Goal: Task Accomplishment & Management: Manage account settings

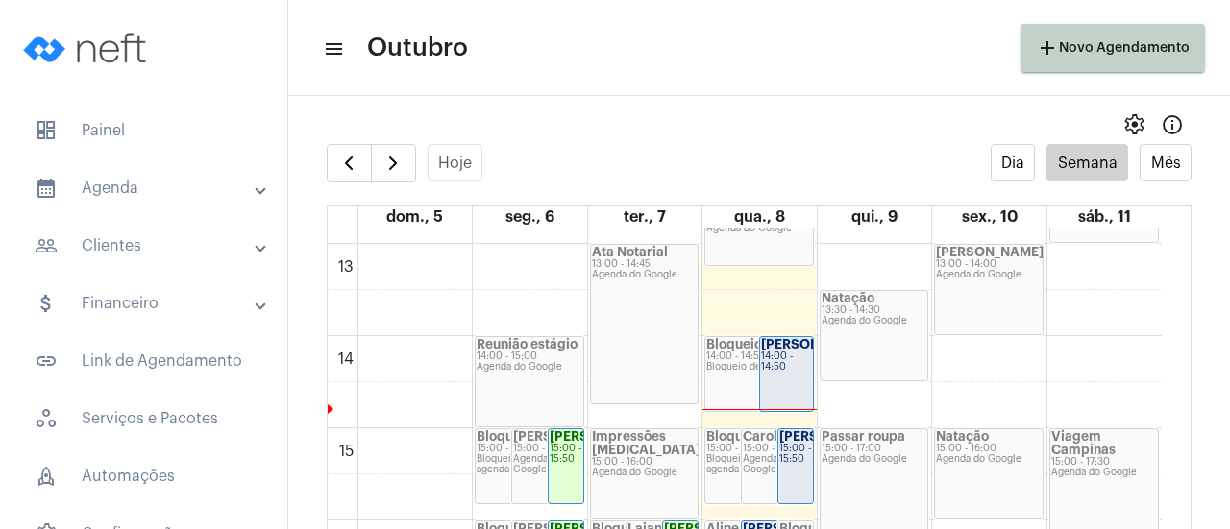
scroll to position [1230, 0]
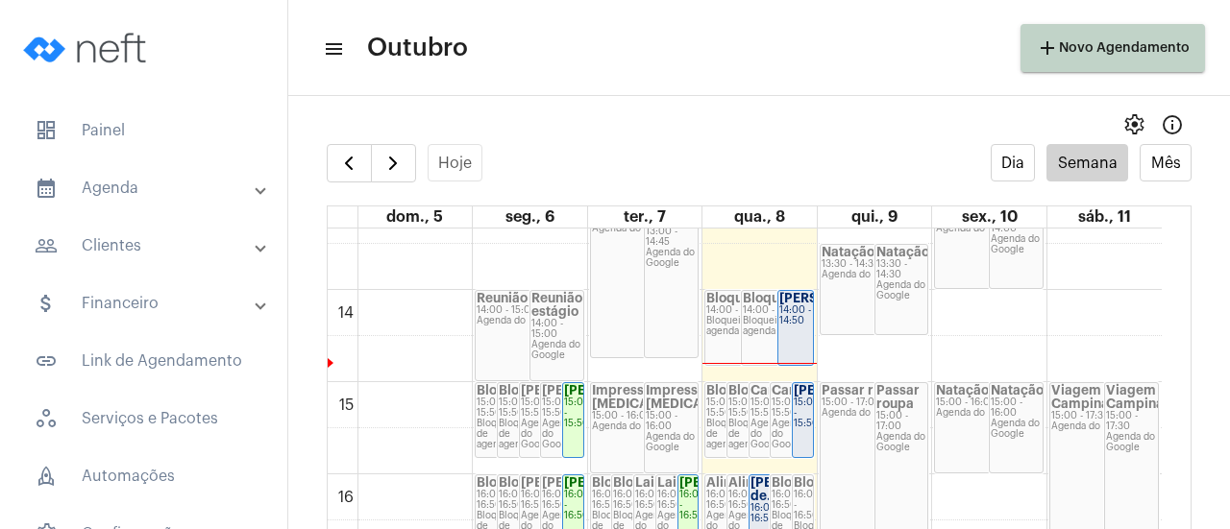
click at [799, 319] on div "14:00 - 14:50" at bounding box center [795, 316] width 33 height 21
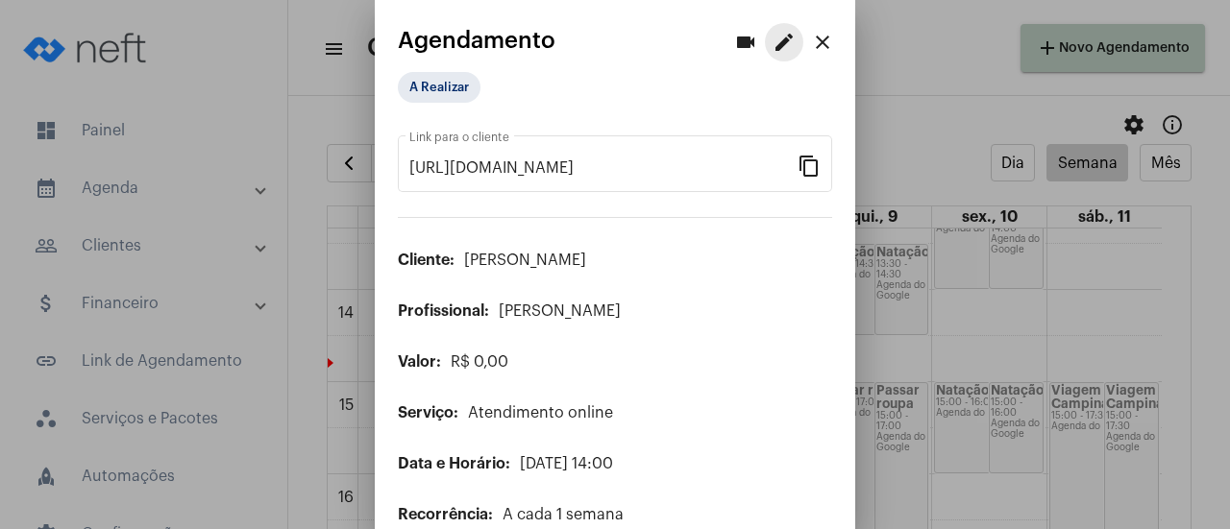
click at [772, 45] on mat-icon "edit" at bounding box center [783, 42] width 23 height 23
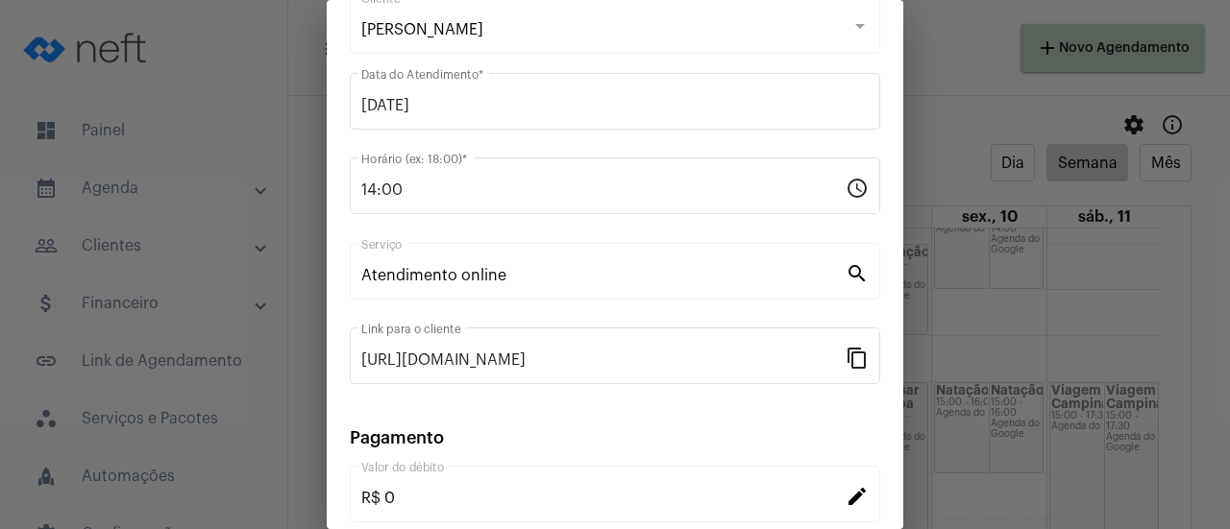
scroll to position [121, 0]
click at [920, 347] on div at bounding box center [615, 264] width 1230 height 529
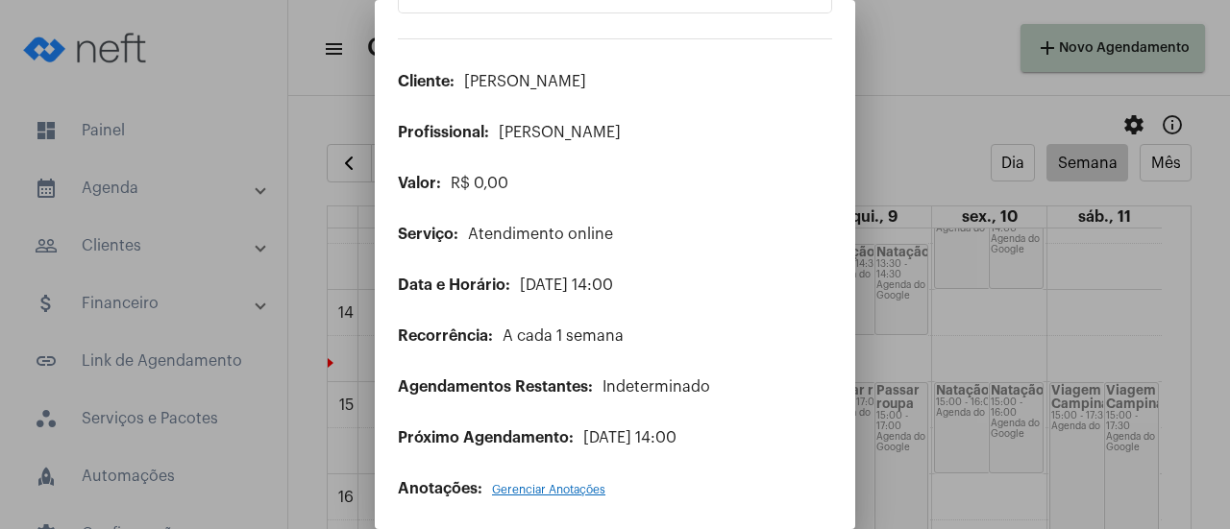
scroll to position [0, 0]
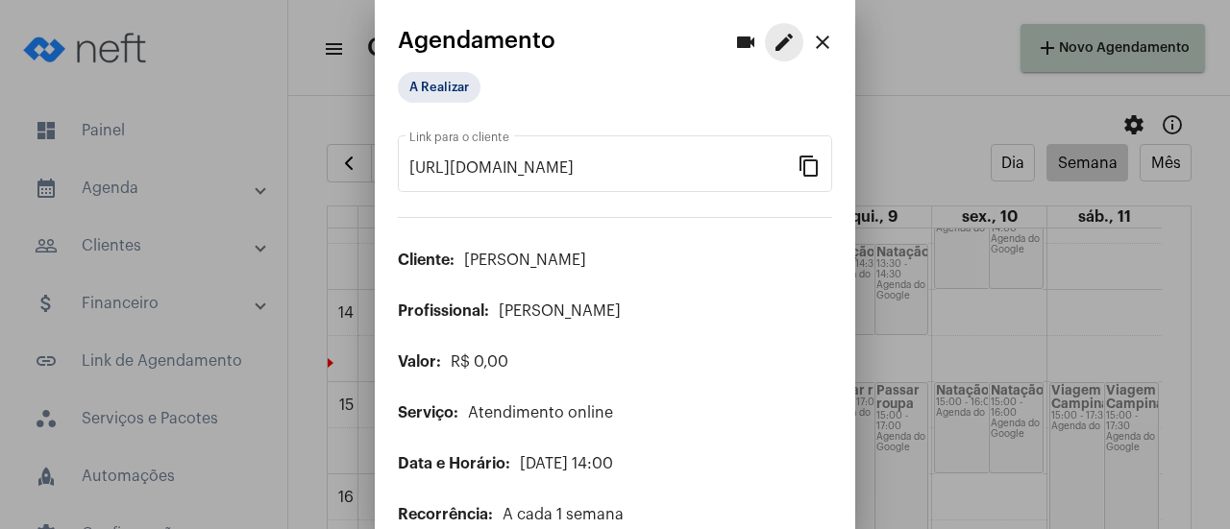
click at [772, 33] on mat-icon "edit" at bounding box center [783, 42] width 23 height 23
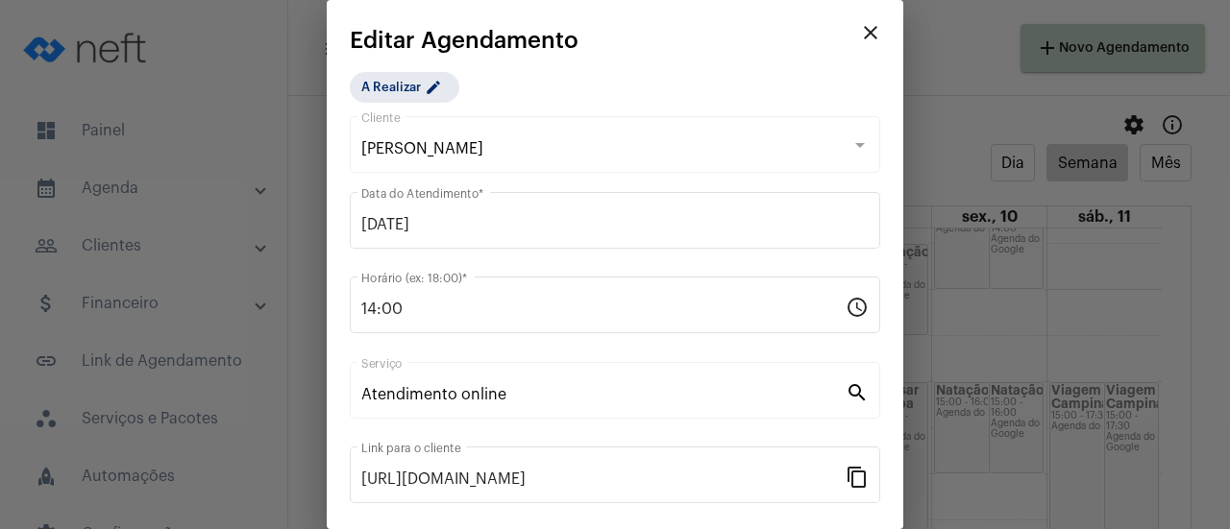
scroll to position [300, 0]
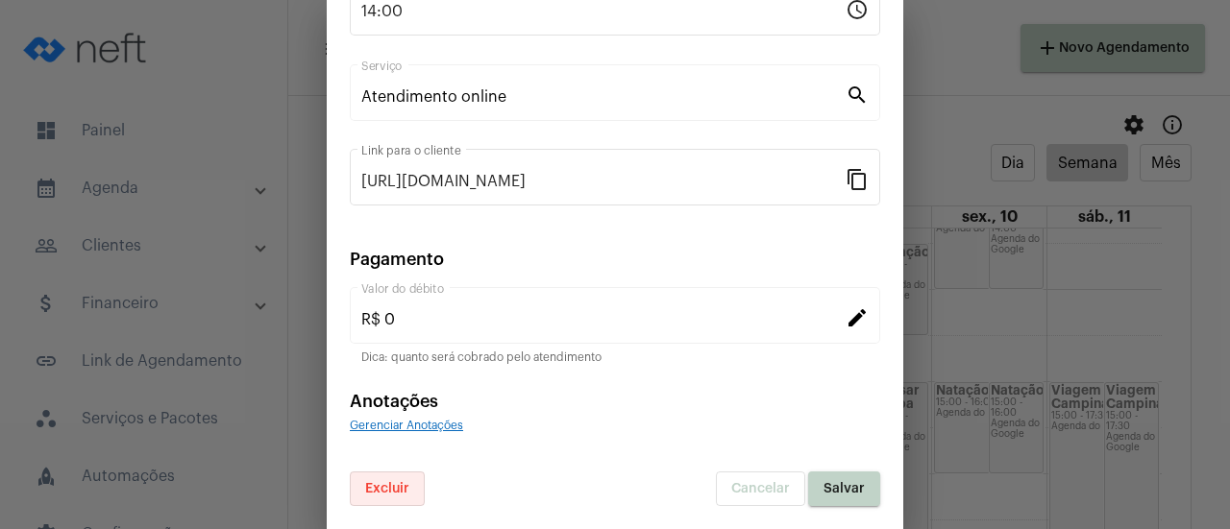
click at [380, 490] on span "Excluir" at bounding box center [387, 488] width 44 height 13
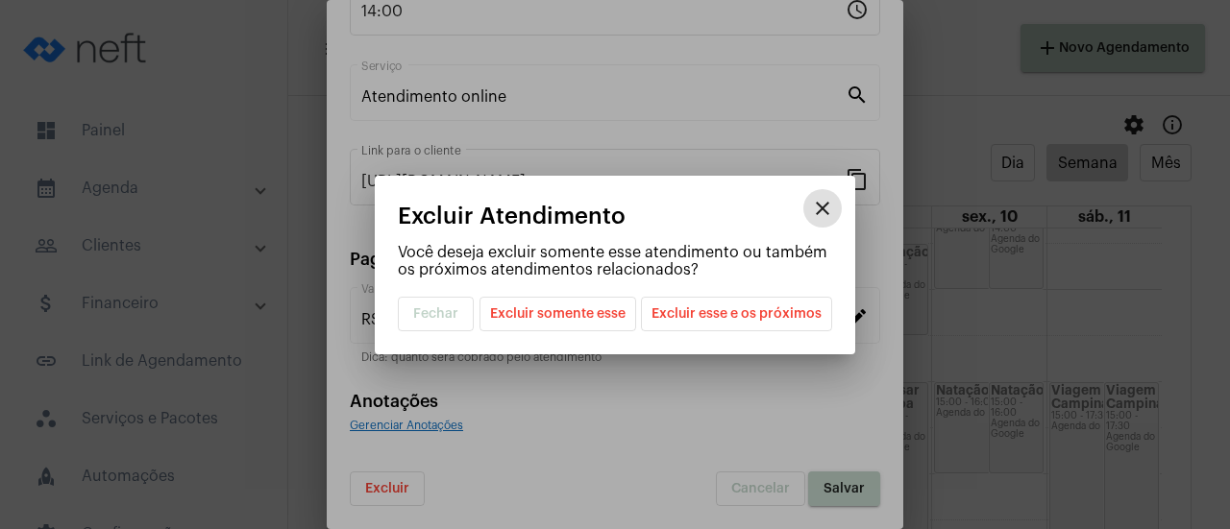
click at [578, 308] on span "Excluir somente esse" at bounding box center [557, 314] width 135 height 33
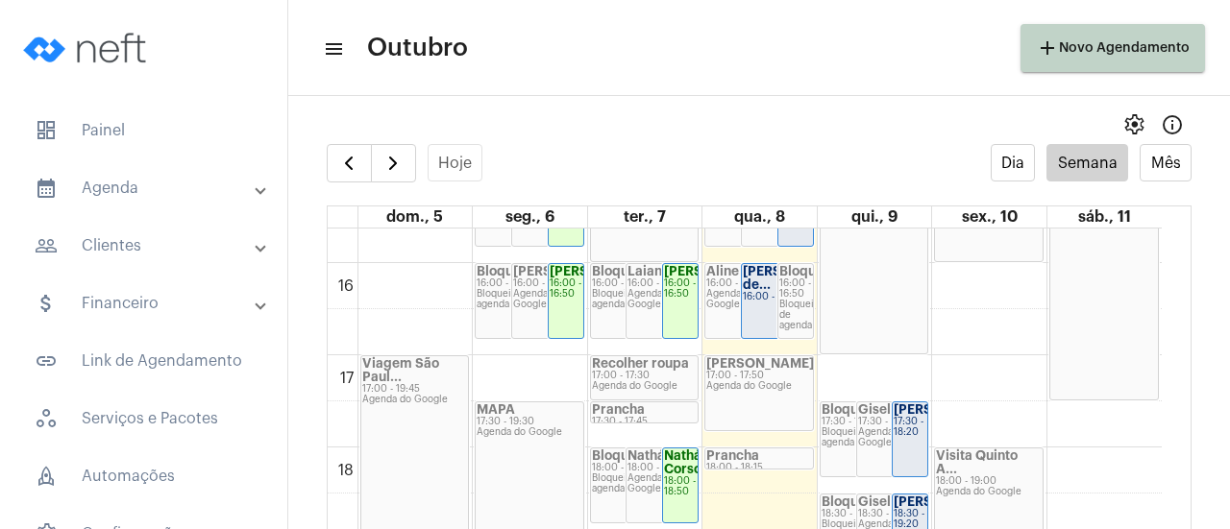
scroll to position [1460, 0]
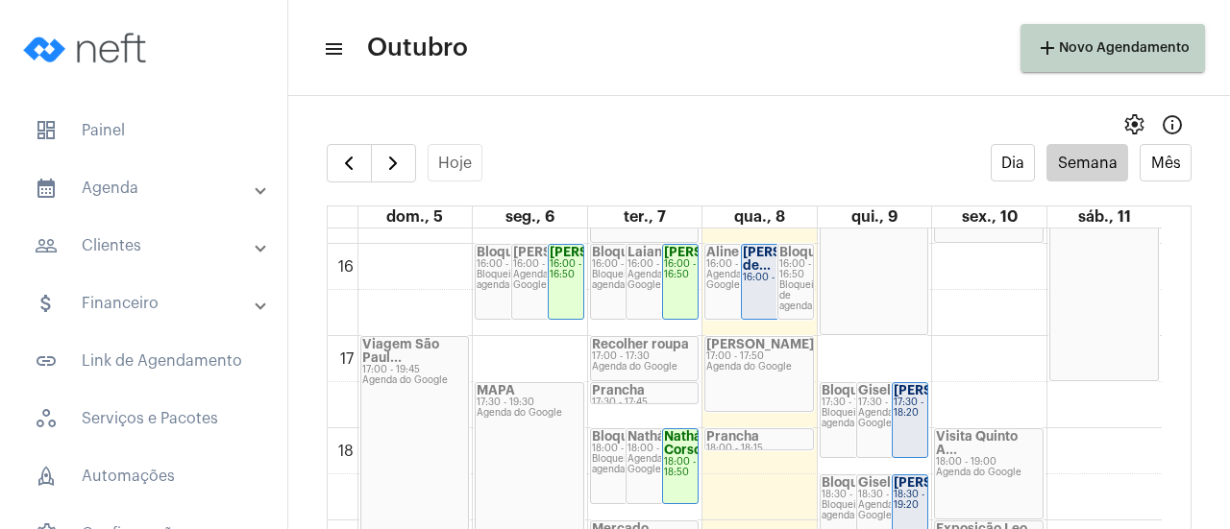
click at [733, 355] on div "17:00 - 17:50" at bounding box center [759, 357] width 106 height 11
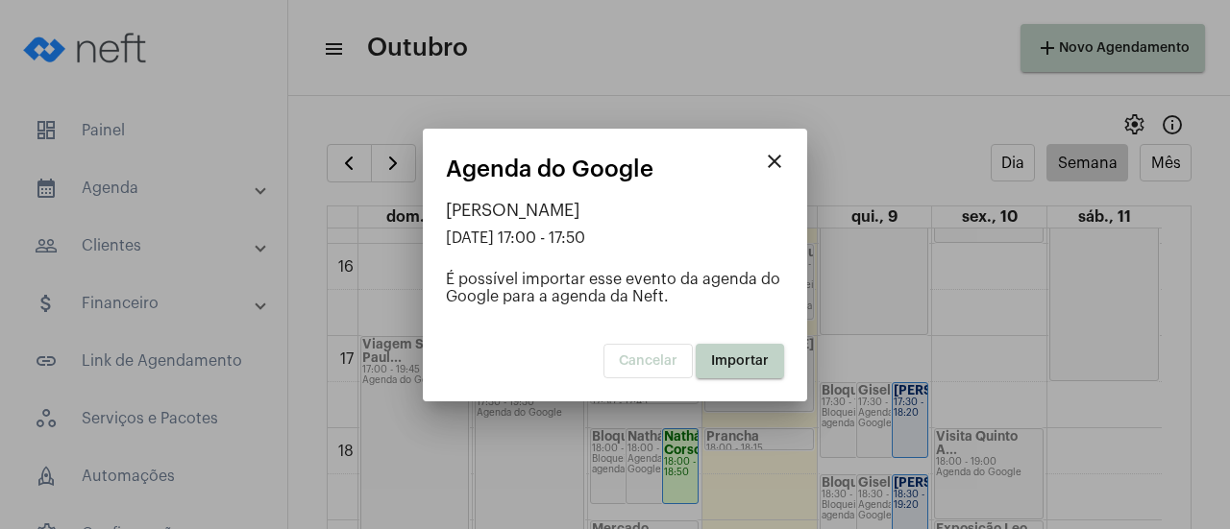
click at [742, 367] on button "Importar" at bounding box center [740, 361] width 88 height 35
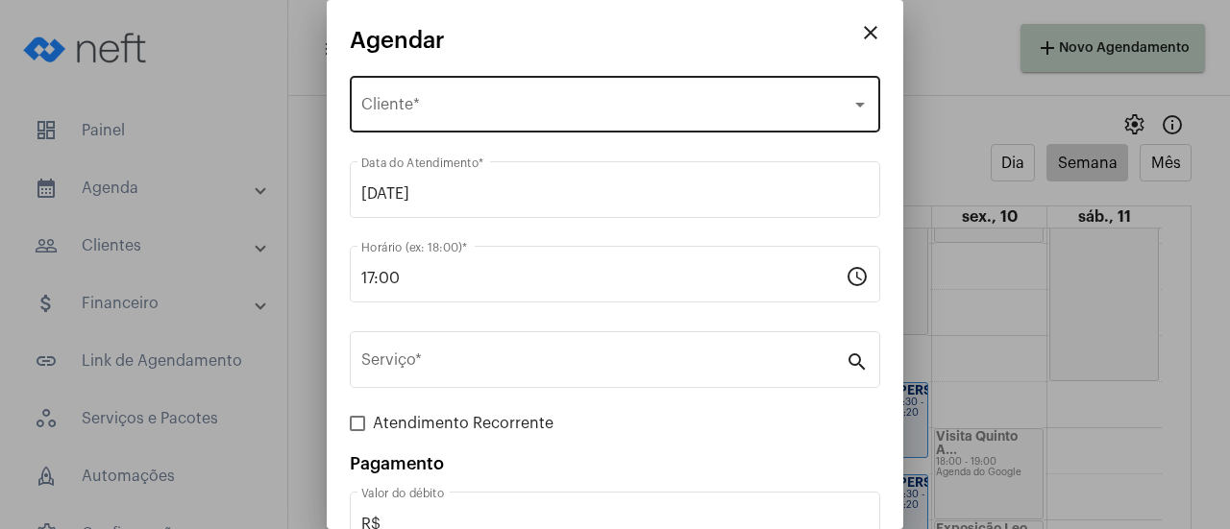
click at [695, 88] on div "Selecione o Cliente Cliente *" at bounding box center [614, 102] width 507 height 61
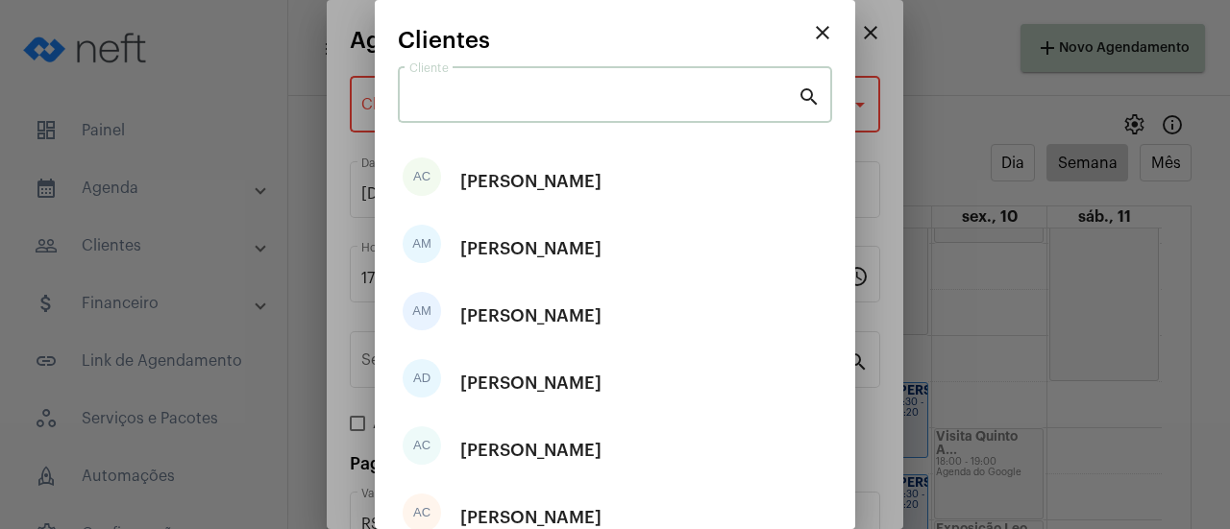
click at [663, 94] on input "Cliente" at bounding box center [603, 98] width 388 height 17
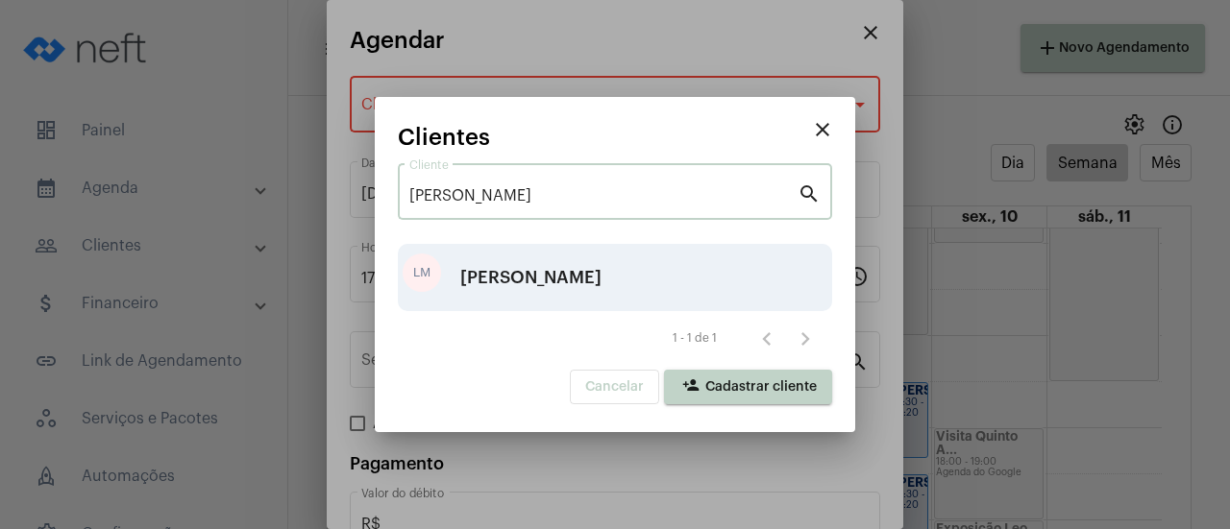
type input "[PERSON_NAME]"
click at [565, 272] on div "LM [PERSON_NAME]" at bounding box center [615, 277] width 434 height 67
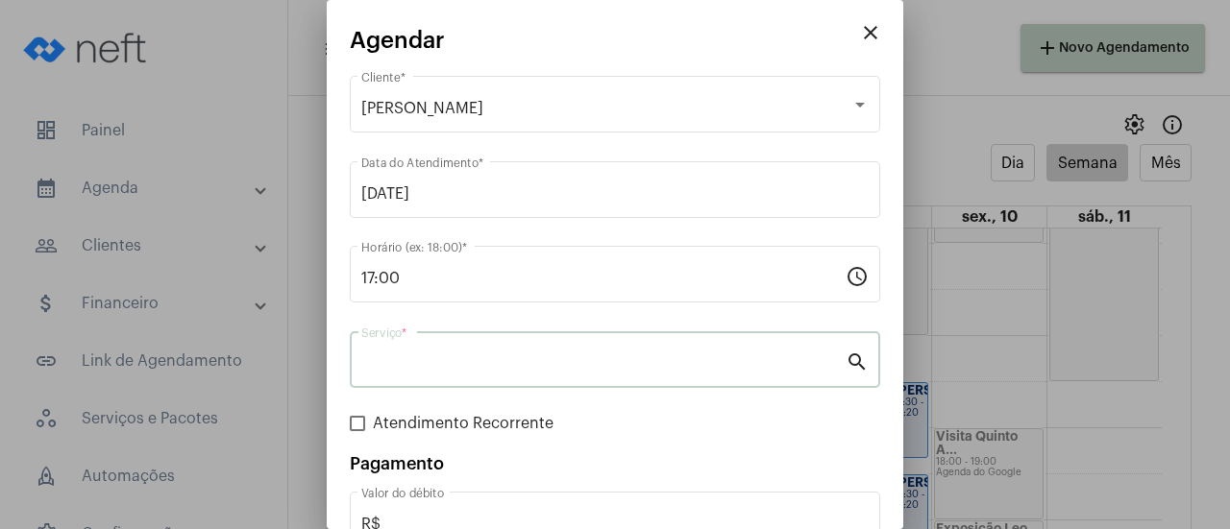
click at [526, 360] on input "Serviço *" at bounding box center [603, 363] width 484 height 17
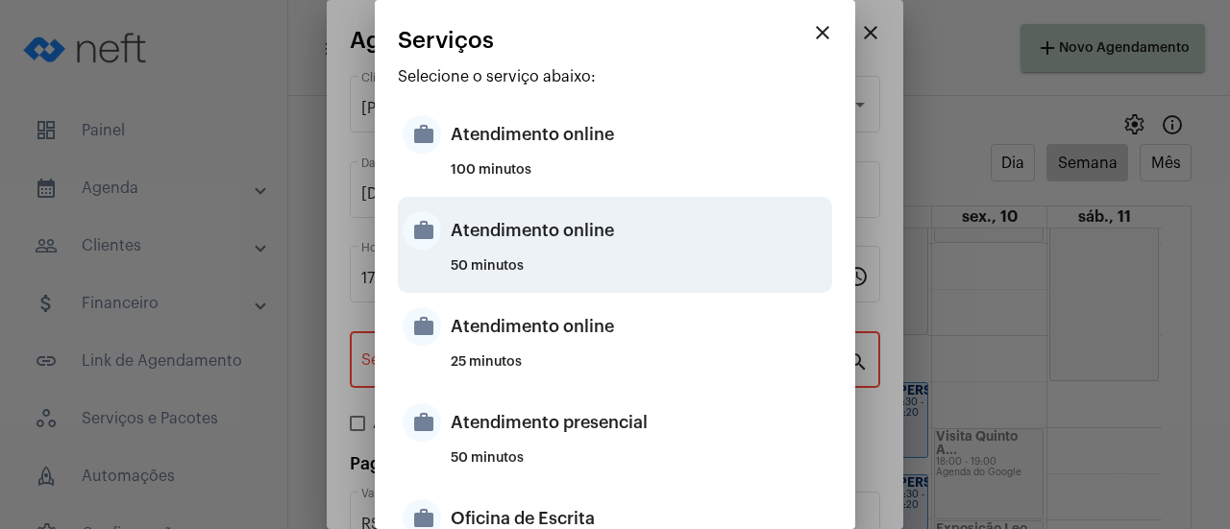
click at [567, 247] on div "Atendimento online" at bounding box center [639, 231] width 377 height 58
type input "Atendimento online"
type input "R$ 0"
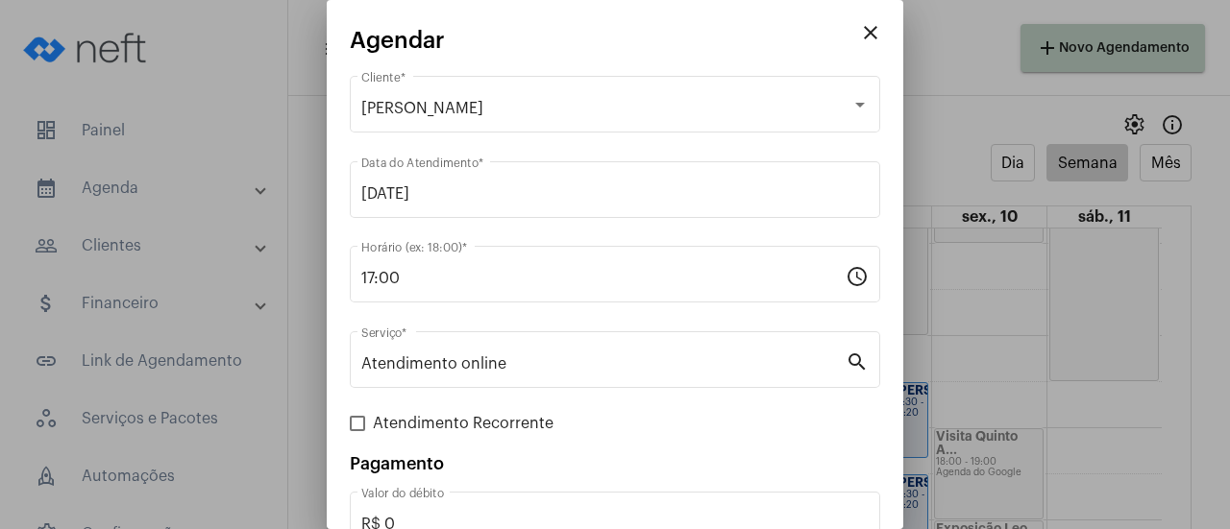
scroll to position [127, 0]
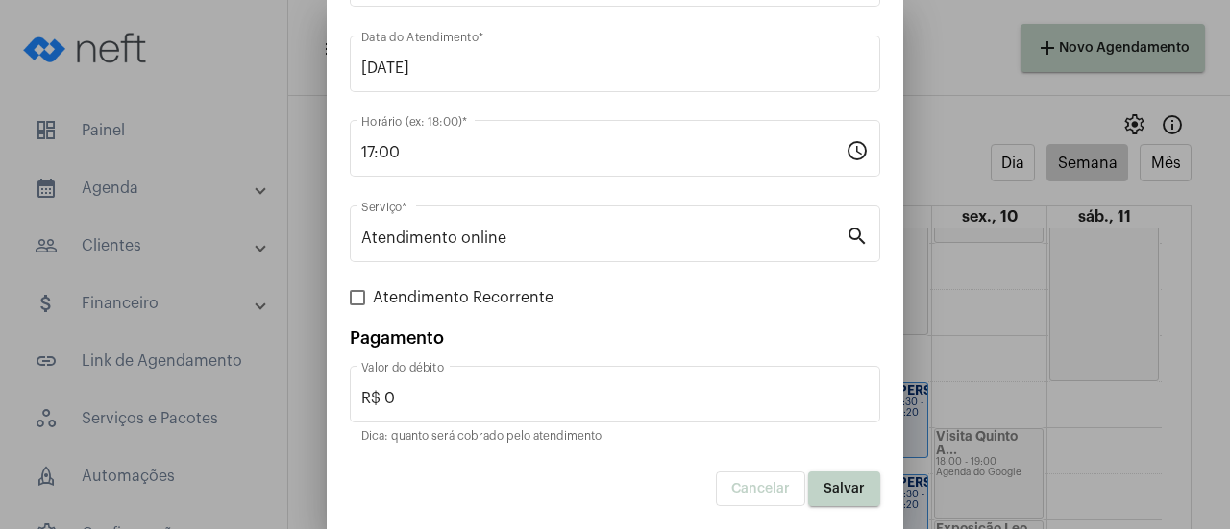
click at [814, 500] on button "Salvar" at bounding box center [844, 489] width 72 height 35
